Goal: Transaction & Acquisition: Obtain resource

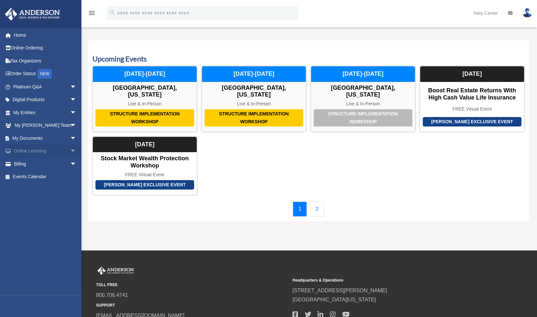
click at [70, 151] on span "arrow_drop_down" at bounding box center [76, 151] width 13 height 13
click at [39, 189] on link "Resources" at bounding box center [47, 189] width 77 height 13
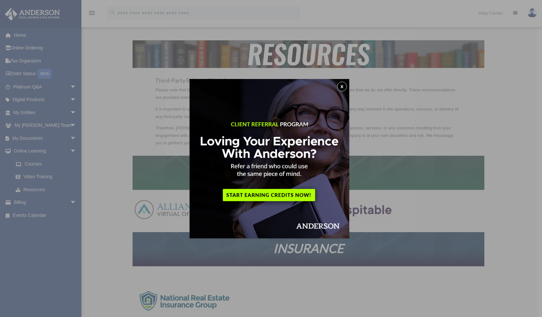
click at [345, 88] on button "x" at bounding box center [342, 87] width 10 height 10
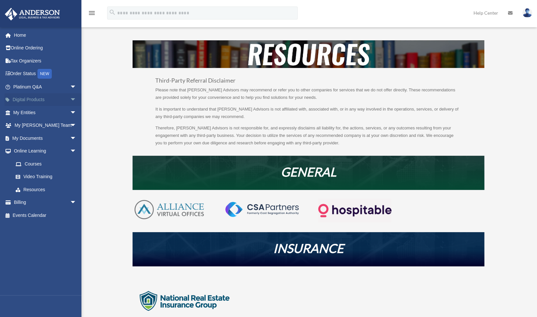
click at [70, 99] on span "arrow_drop_down" at bounding box center [76, 99] width 13 height 13
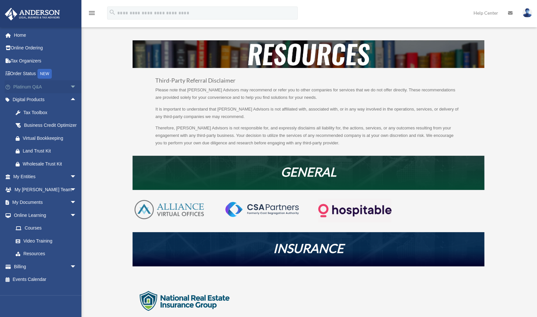
click at [38, 86] on link "Platinum Q&A arrow_drop_down" at bounding box center [46, 86] width 82 height 13
click at [70, 86] on span "arrow_drop_down" at bounding box center [76, 86] width 13 height 13
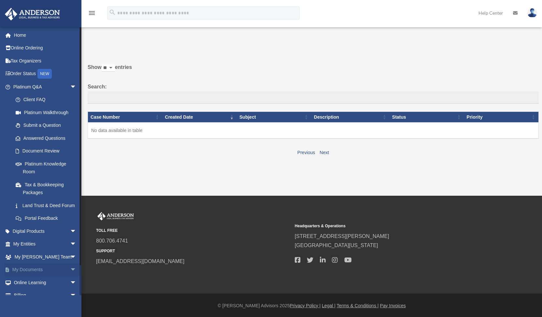
click at [70, 277] on span "arrow_drop_down" at bounding box center [76, 270] width 13 height 13
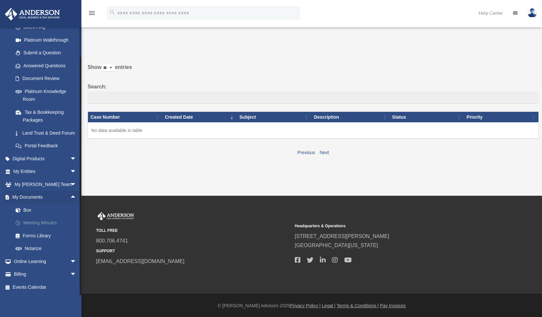
scroll to position [80, 0]
click at [44, 238] on link "Forms Library" at bounding box center [47, 235] width 77 height 13
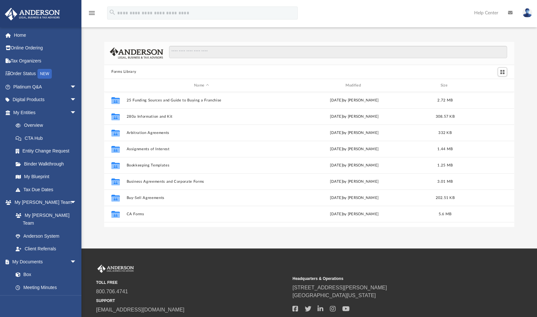
scroll to position [143, 405]
click at [210, 53] on input "Search files and folders" at bounding box center [338, 52] width 338 height 12
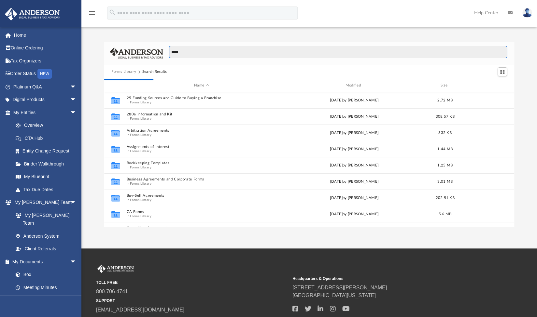
type input "*****"
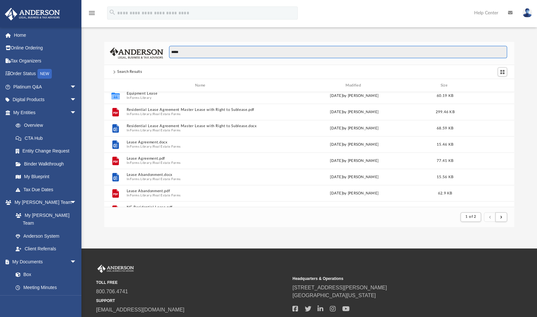
scroll to position [0, 0]
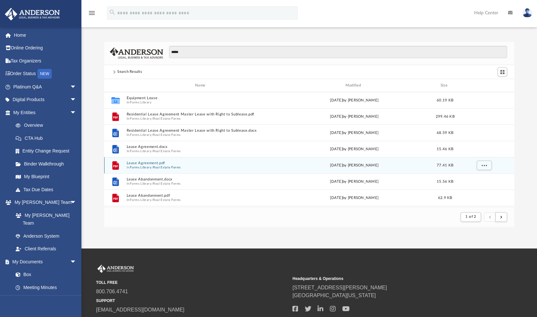
click at [152, 164] on button "Lease Agreement.pdf" at bounding box center [201, 163] width 150 height 4
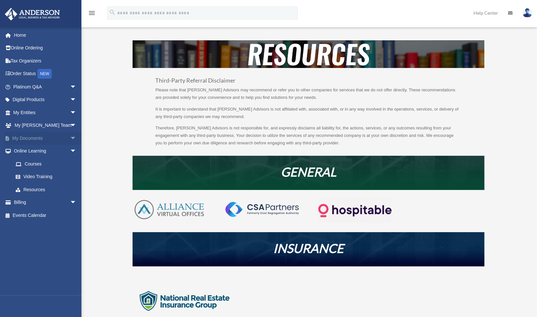
click at [70, 138] on span "arrow_drop_down" at bounding box center [76, 138] width 13 height 13
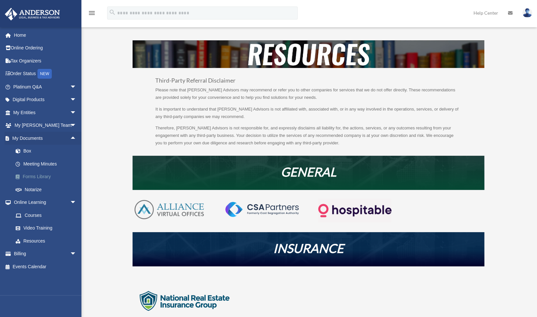
click at [41, 176] on link "Forms Library" at bounding box center [47, 177] width 77 height 13
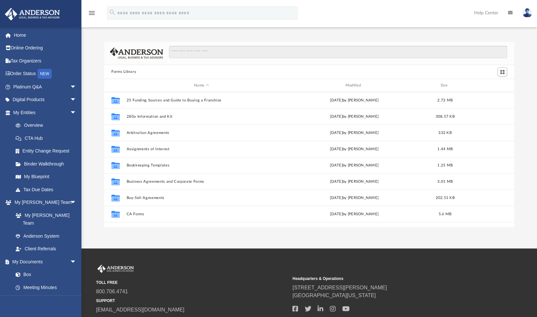
scroll to position [143, 405]
click at [242, 54] on input "Search files and folders" at bounding box center [338, 52] width 338 height 12
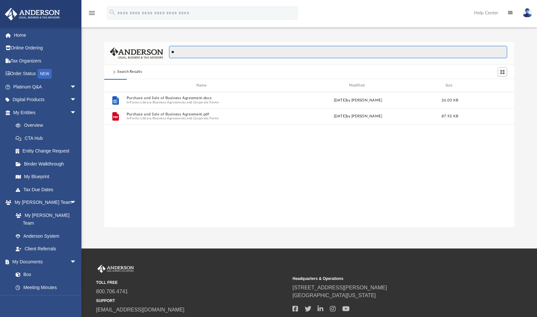
type input "*"
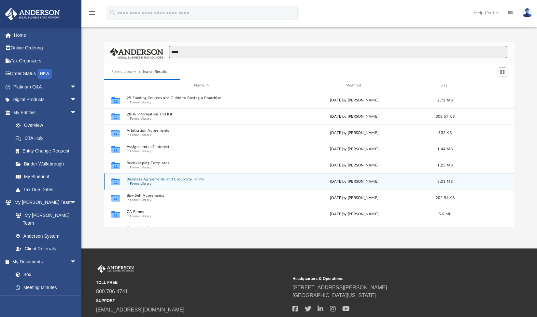
type input "*****"
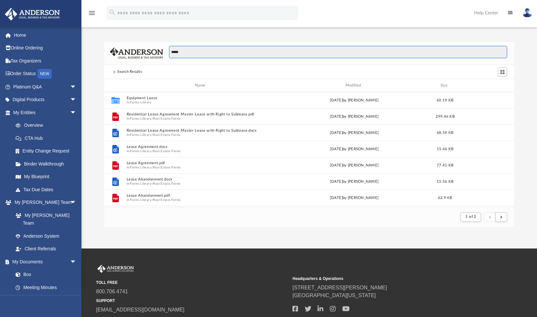
scroll to position [5, 5]
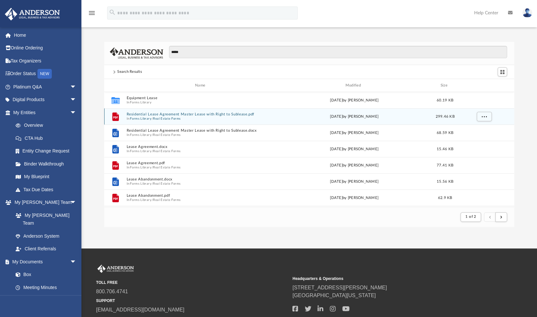
click at [156, 114] on button "Residential Lease Agreement Master Lease with Right to Sublease.pdf" at bounding box center [201, 115] width 150 height 4
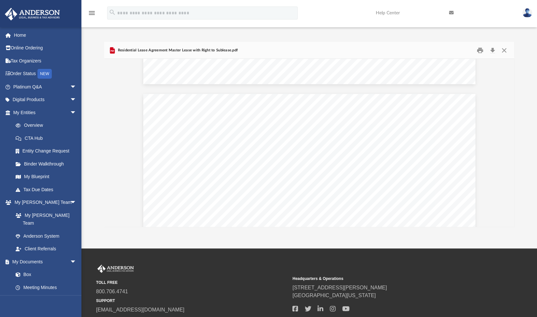
scroll to position [4371, 0]
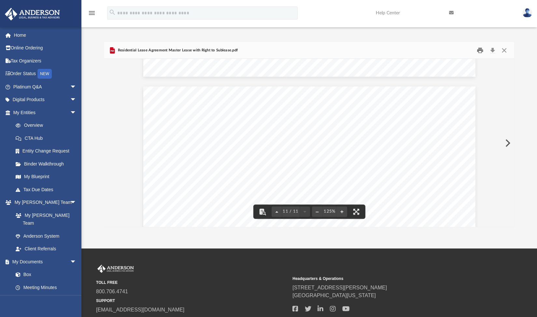
click at [480, 52] on button "Print" at bounding box center [480, 50] width 13 height 10
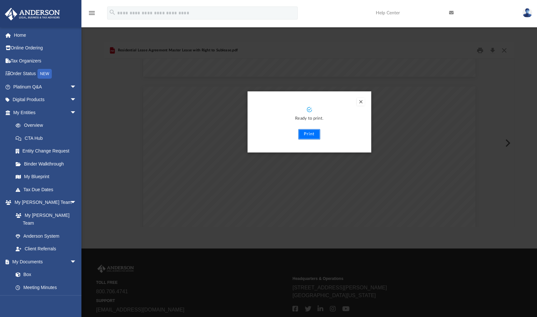
click at [310, 136] on button "Print" at bounding box center [309, 134] width 22 height 10
